Goal: Task Accomplishment & Management: Use online tool/utility

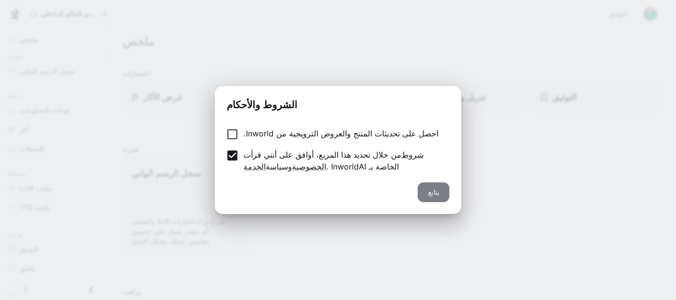
click at [436, 193] on font "يتابع" at bounding box center [433, 192] width 11 height 8
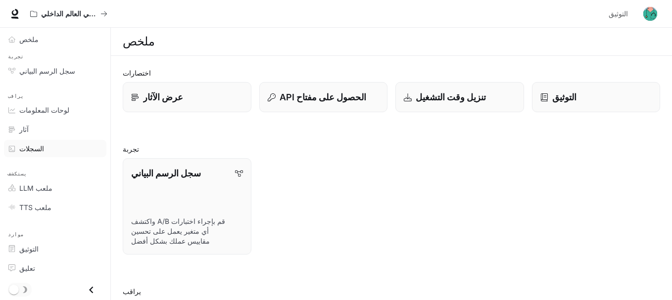
click at [36, 152] on font "السجلات" at bounding box center [31, 149] width 25 height 8
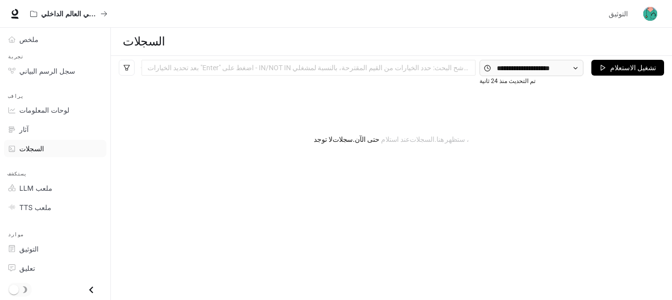
scroll to position [37, 0]
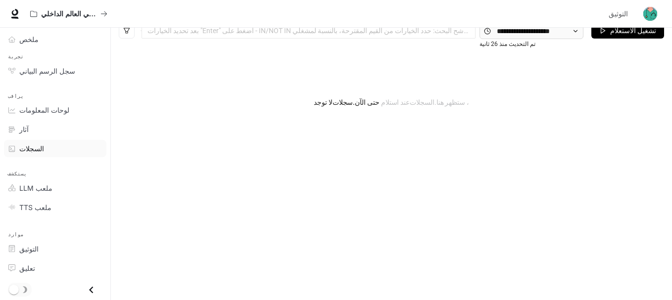
click at [89, 291] on icon "إغلاق الدرج" at bounding box center [91, 290] width 13 height 13
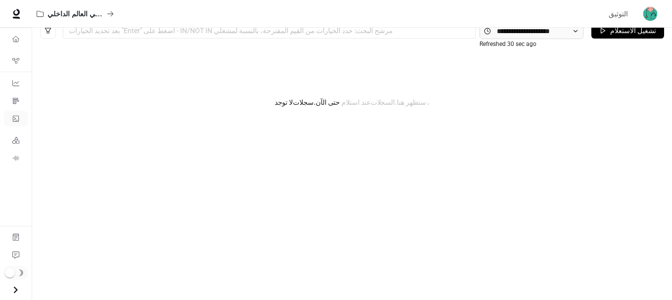
click at [18, 289] on icon "Open drawer" at bounding box center [15, 290] width 13 height 13
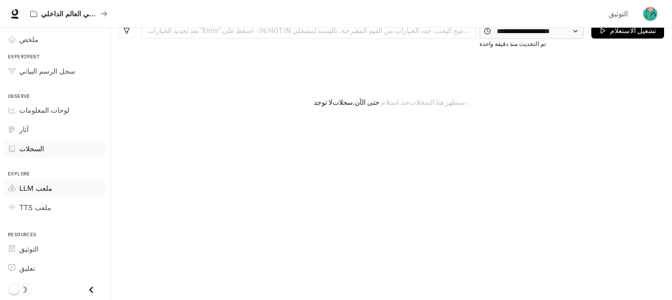
scroll to position [0, 0]
